Goal: Check status

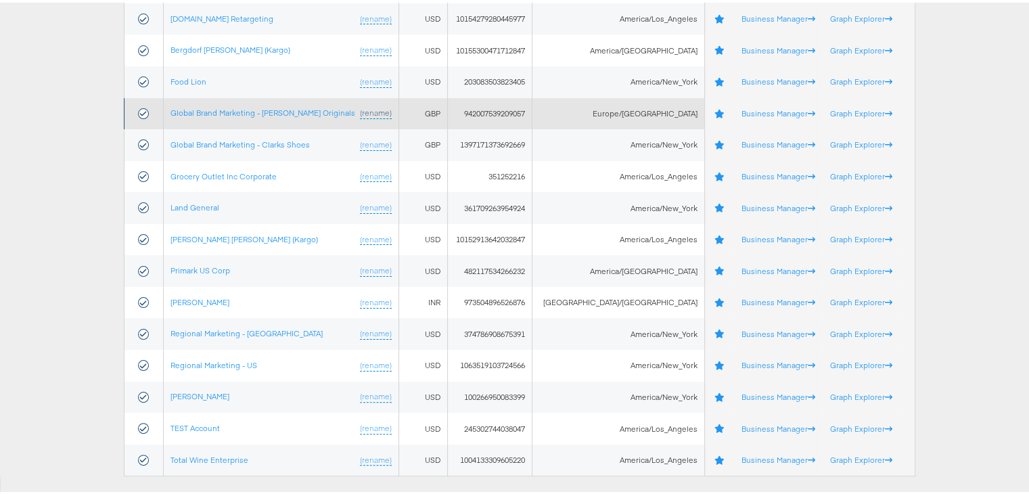
scroll to position [271, 0]
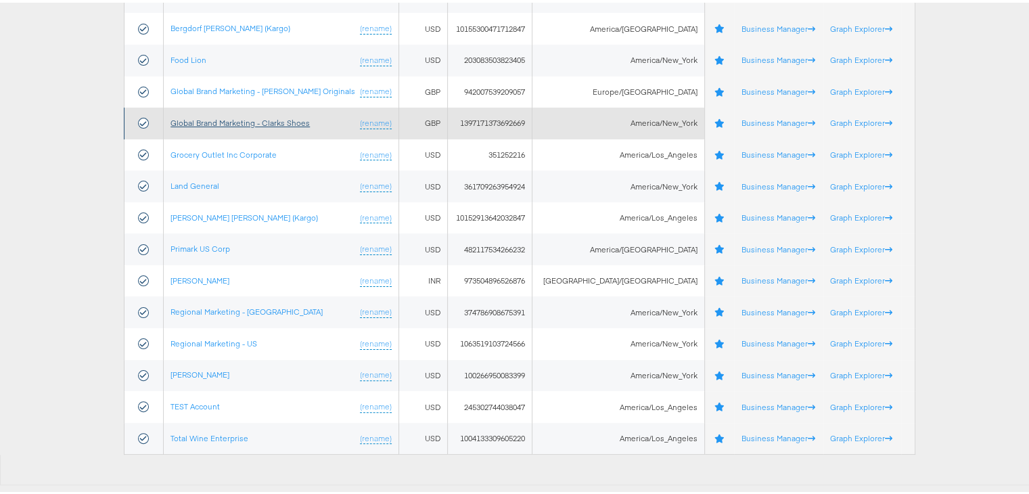
click at [275, 119] on link "Global Brand Marketing - Clarks Shoes" at bounding box center [239, 120] width 139 height 10
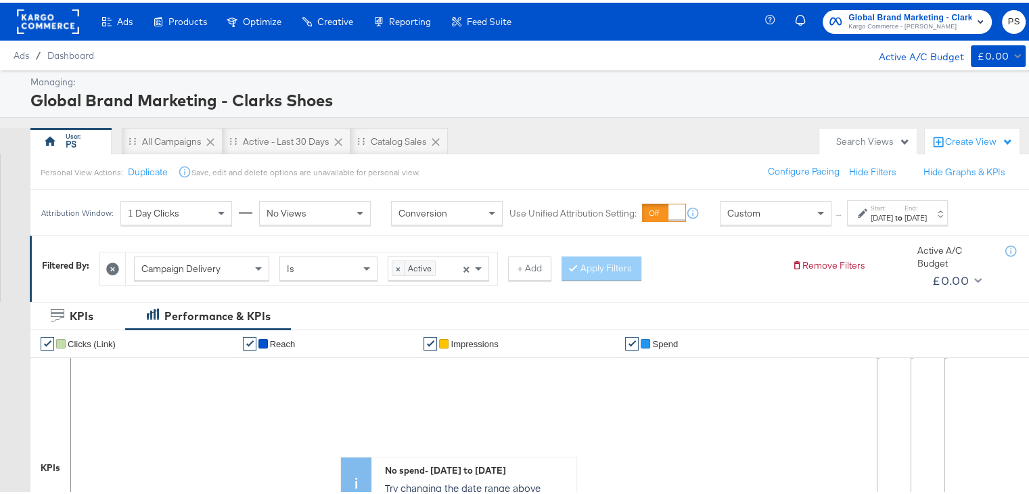
click at [893, 217] on div "Sep 1st 2025" at bounding box center [881, 215] width 22 height 11
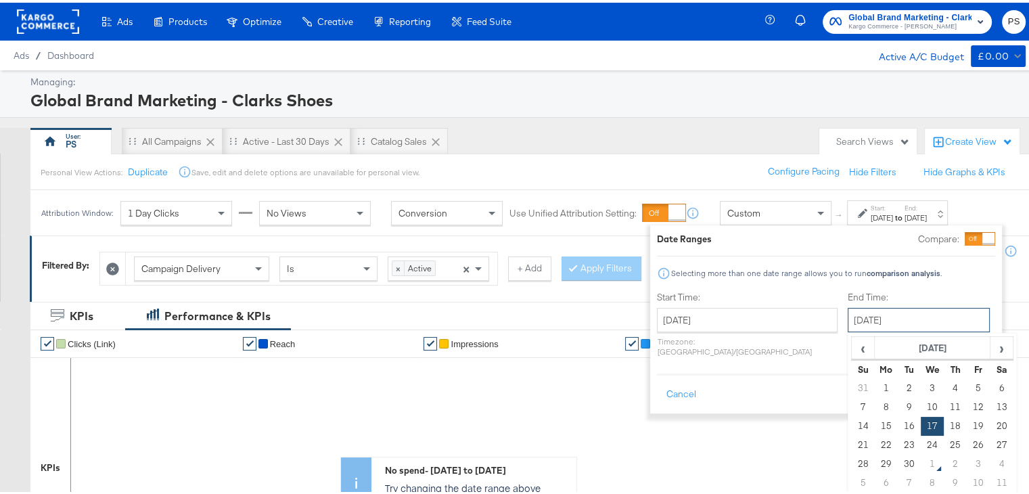
click at [847, 317] on input "September 17th 2025" at bounding box center [918, 317] width 142 height 24
click at [897, 463] on td "30" at bounding box center [908, 461] width 23 height 19
type input "September 30th 2025"
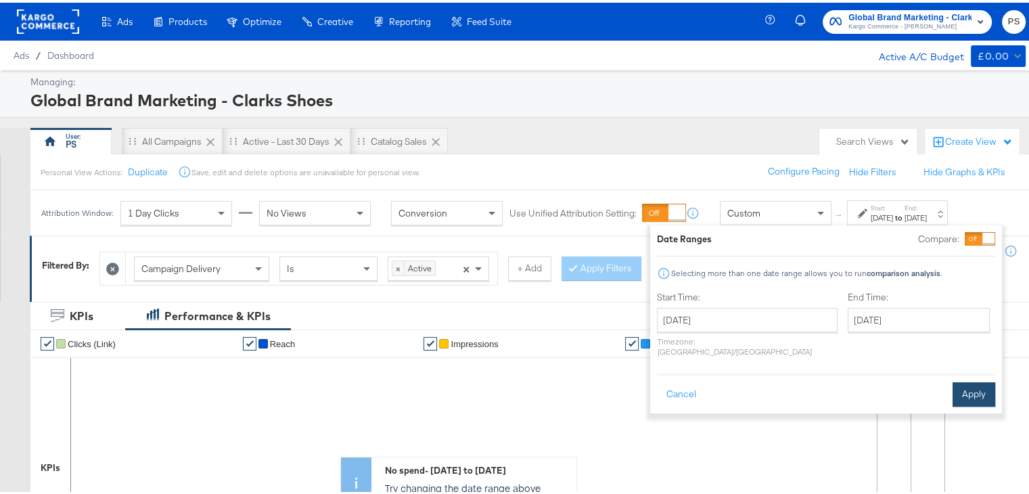
click at [970, 380] on button "Apply" at bounding box center [973, 391] width 43 height 24
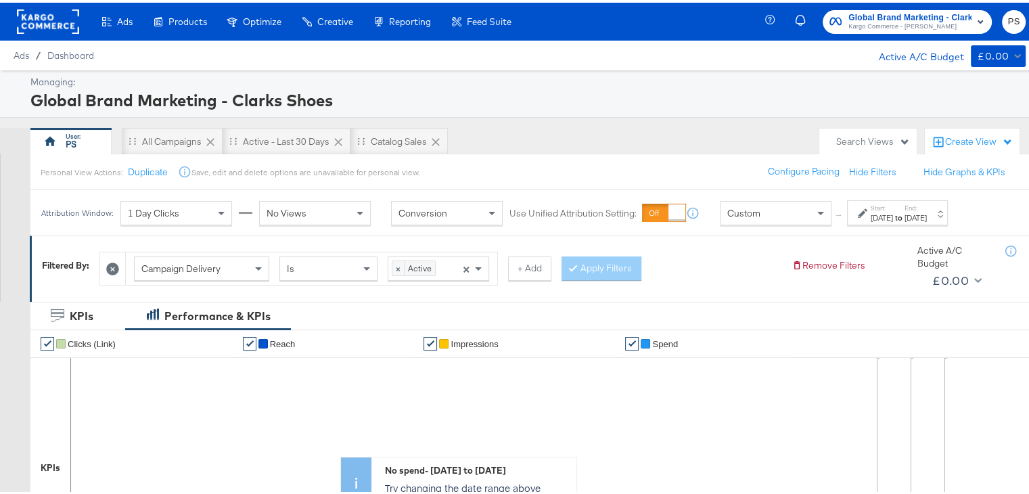
click at [111, 262] on icon at bounding box center [112, 266] width 13 height 13
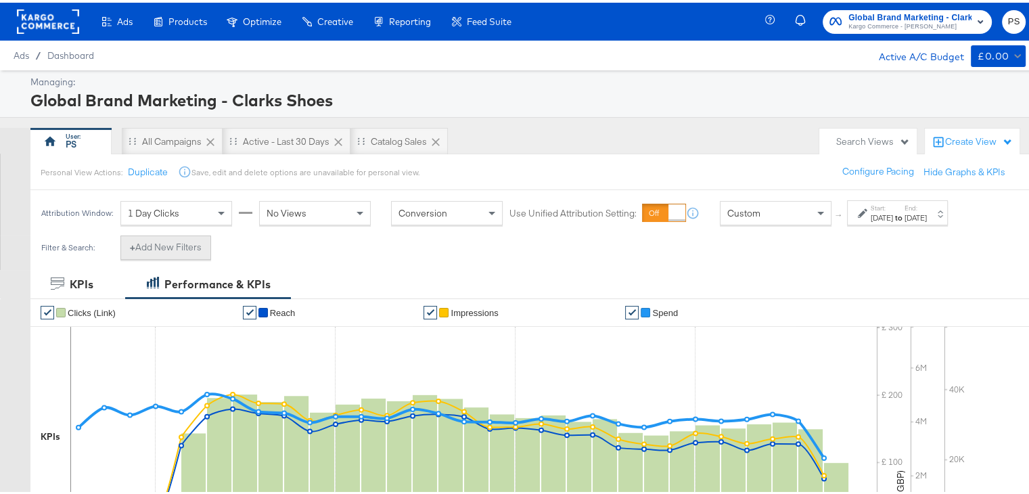
click at [166, 239] on button "+ Add New Filters" at bounding box center [165, 245] width 91 height 24
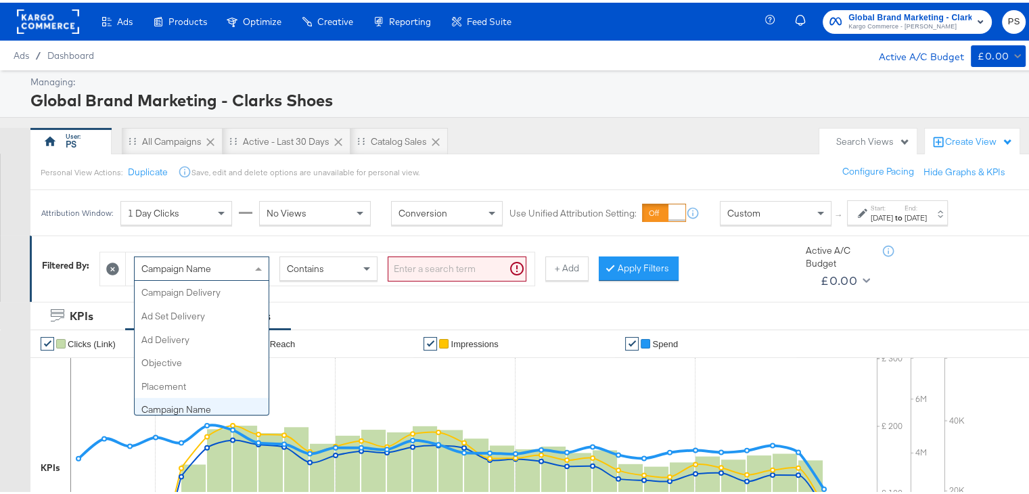
click at [180, 264] on span "Campaign Name" at bounding box center [176, 266] width 70 height 12
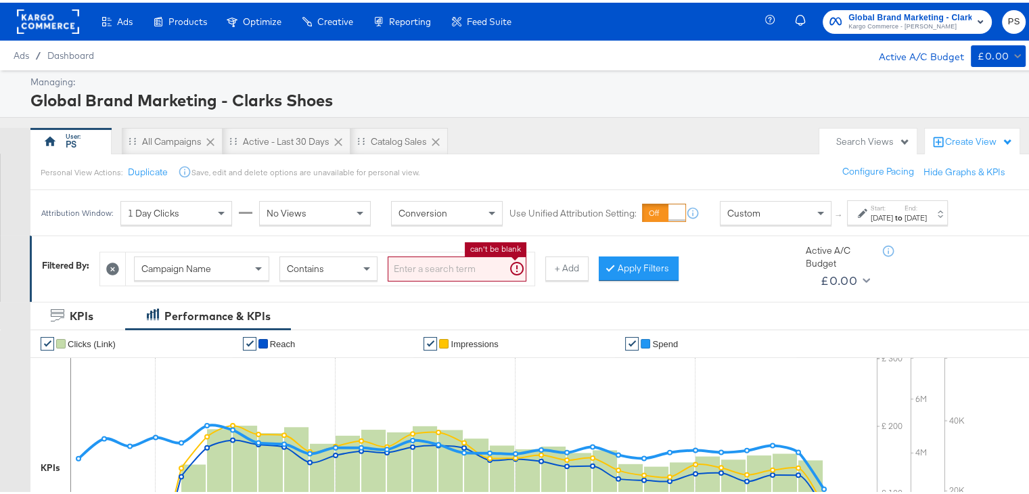
click at [413, 260] on input "search" at bounding box center [457, 266] width 139 height 25
paste input "TRAFFIC_GLOBAL_STITCH_EVG_FollowerGrowth_IG_2024"
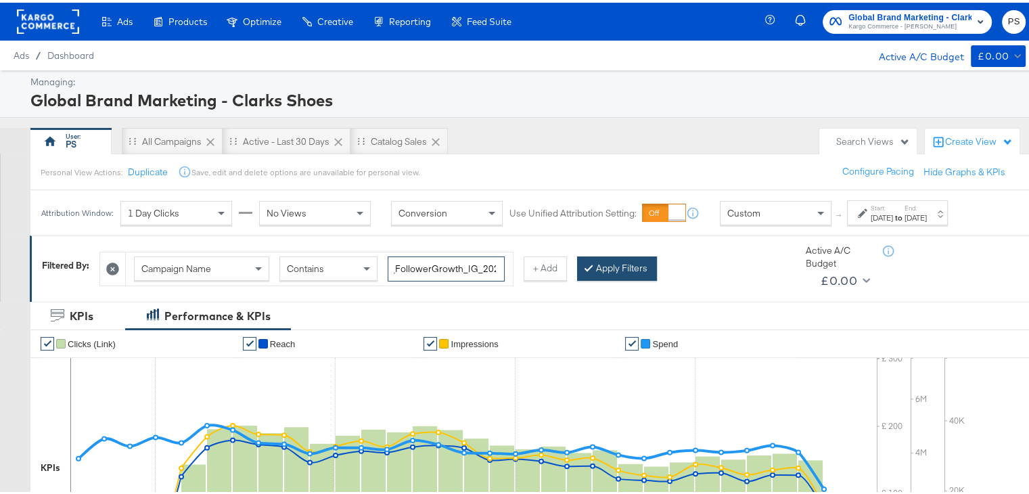
type input "TRAFFIC_GLOBAL_STITCH_EVG_FollowerGrowth_IG_2024"
click at [628, 269] on button "Apply Filters" at bounding box center [617, 266] width 80 height 24
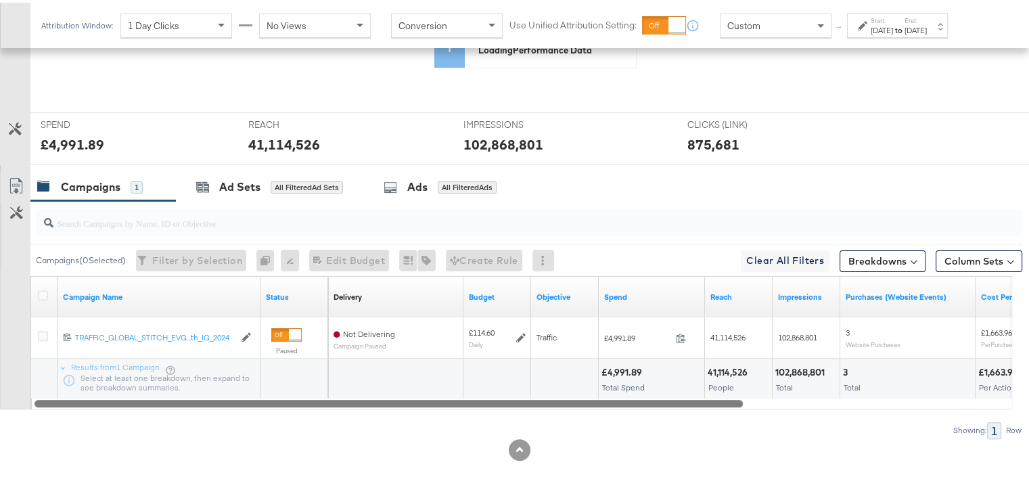
scroll to position [482, 0]
